Goal: Find specific page/section: Find specific page/section

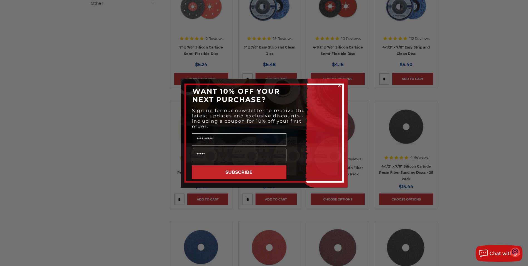
scroll to position [389, 0]
click at [340, 86] on circle "Close dialog" at bounding box center [339, 85] width 5 height 5
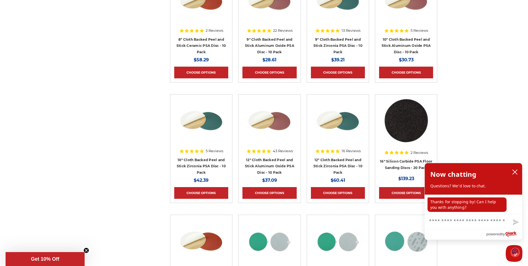
scroll to position [2562, 0]
click at [514, 172] on icon "close chatbox" at bounding box center [516, 172] width 6 height 6
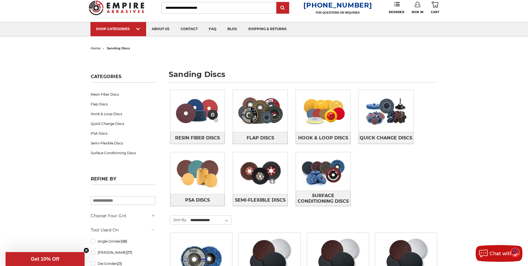
scroll to position [0, 0]
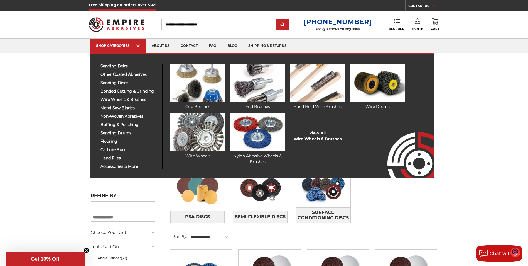
click at [120, 99] on span "wire wheels & brushes" at bounding box center [130, 100] width 58 height 4
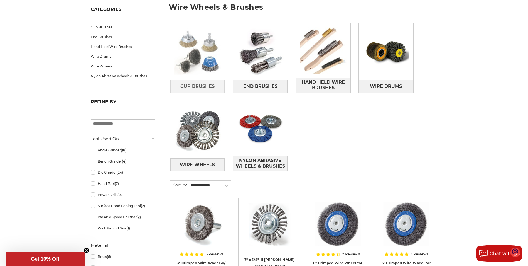
scroll to position [84, 0]
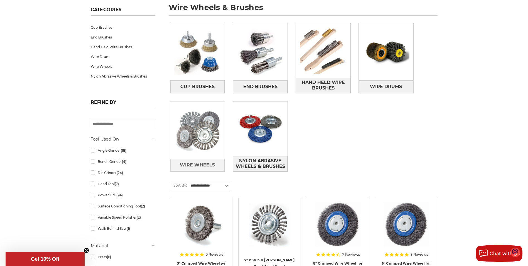
click at [205, 140] on img at bounding box center [197, 130] width 55 height 55
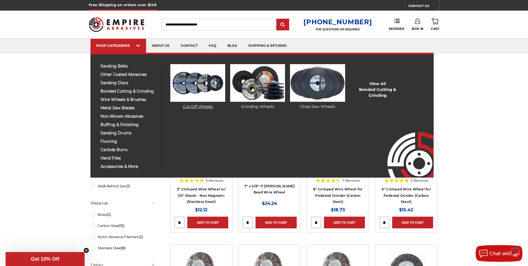
click at [201, 89] on img at bounding box center [197, 83] width 55 height 38
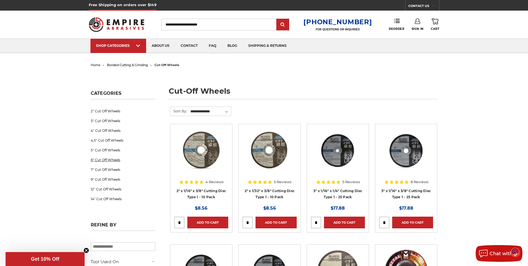
click at [105, 158] on link "6" Cut Off Wheels" at bounding box center [123, 160] width 65 height 10
